Goal: Task Accomplishment & Management: Complete application form

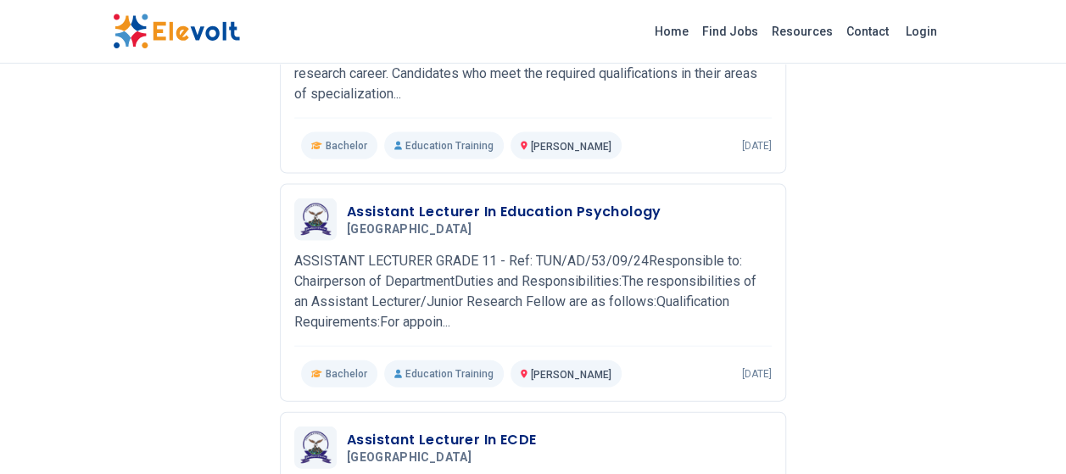
scroll to position [1780, 0]
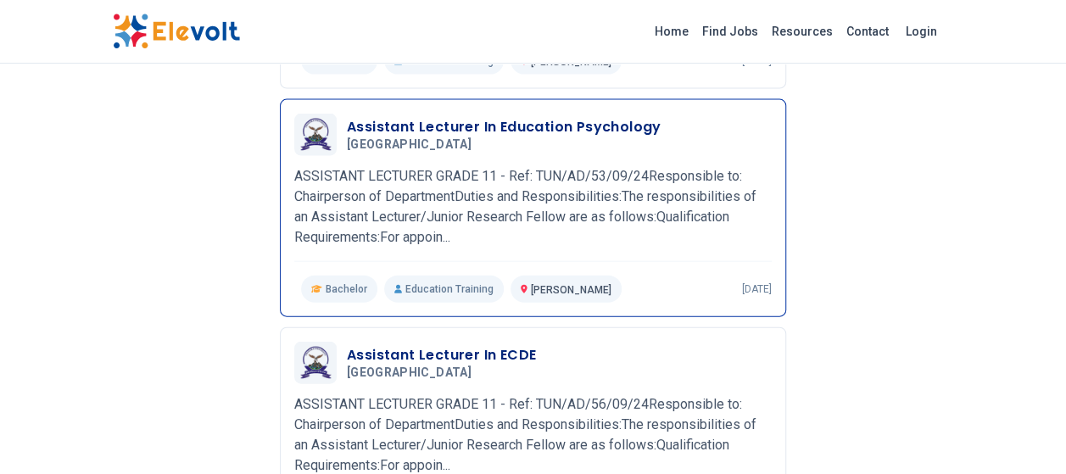
click at [620, 119] on h3 "Assistant Lecturer In Education Psychology" at bounding box center [504, 127] width 315 height 20
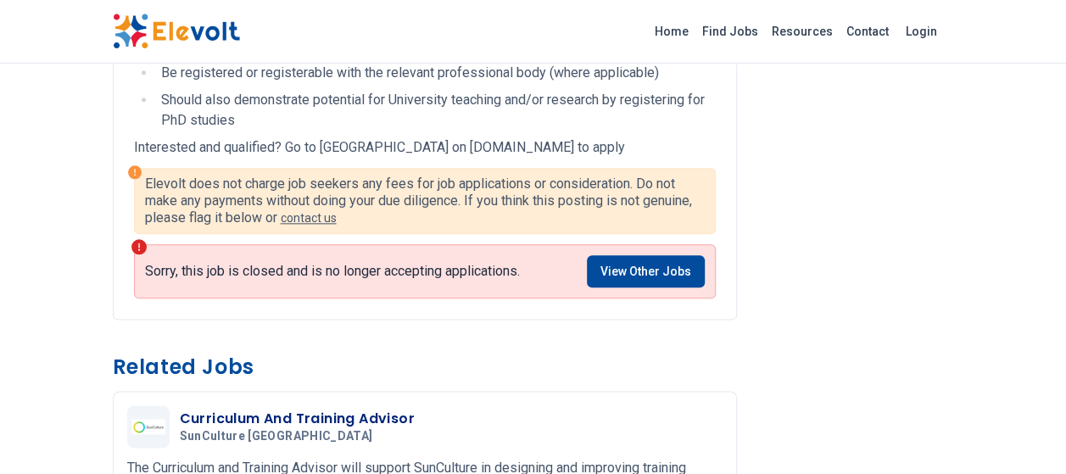
scroll to position [848, 0]
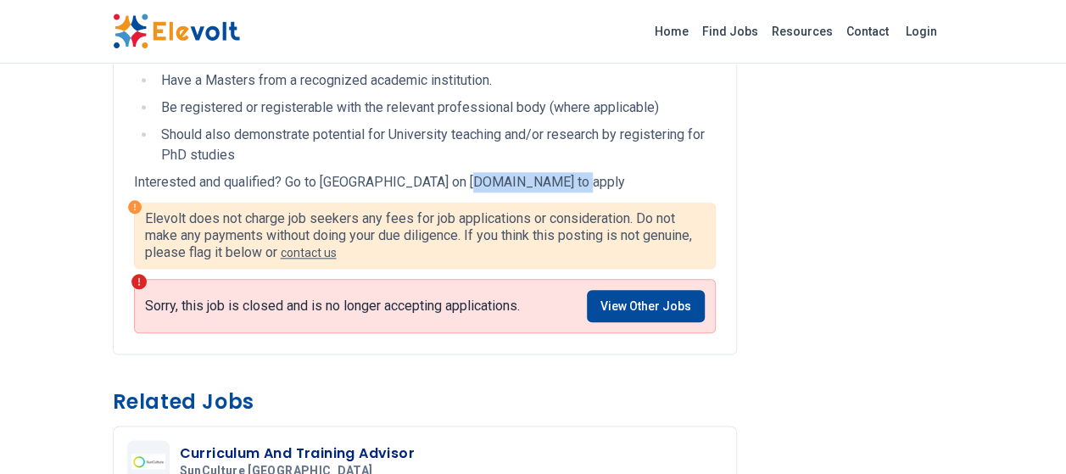
drag, startPoint x: 451, startPoint y: 182, endPoint x: 561, endPoint y: 181, distance: 110.2
click at [561, 181] on p "Interested and qualified? Go to [GEOGRAPHIC_DATA] on [DOMAIN_NAME] to apply" at bounding box center [425, 182] width 582 height 20
